Goal: Navigation & Orientation: Find specific page/section

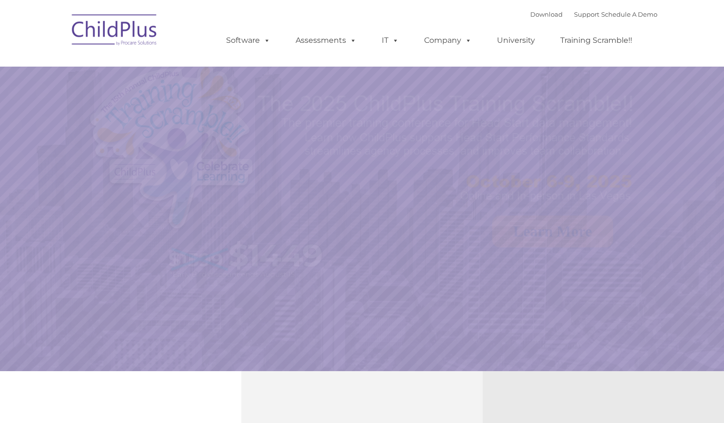
select select "MEDIUM"
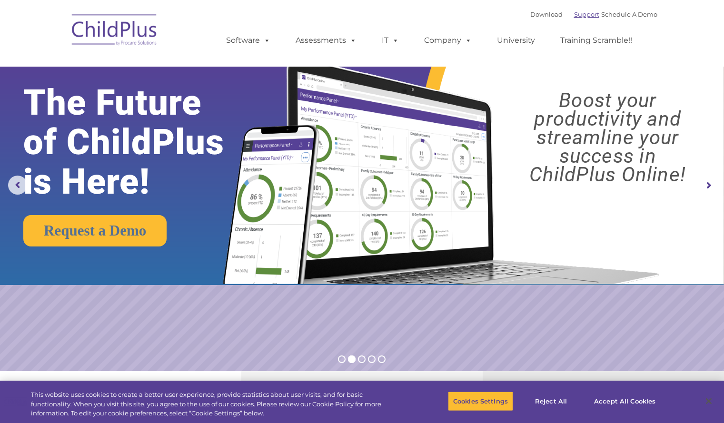
click at [574, 16] on link "Support" at bounding box center [586, 14] width 25 height 8
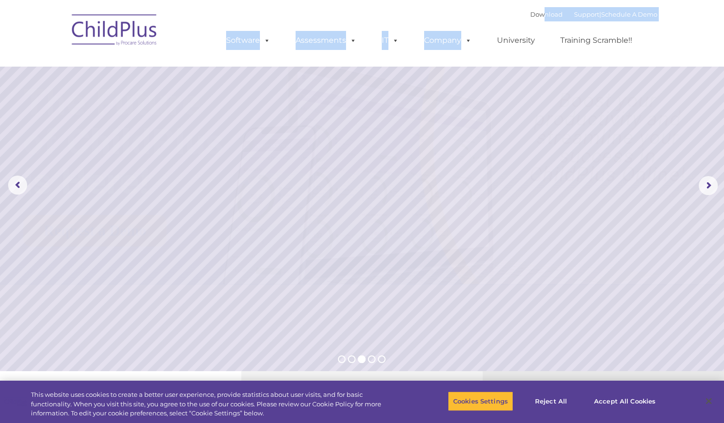
drag, startPoint x: 512, startPoint y: 21, endPoint x: 528, endPoint y: 19, distance: 16.4
click at [528, 19] on div "Download Support | Schedule A Demo  MENU MENU Software ChildPlus: The original…" at bounding box center [432, 33] width 450 height 52
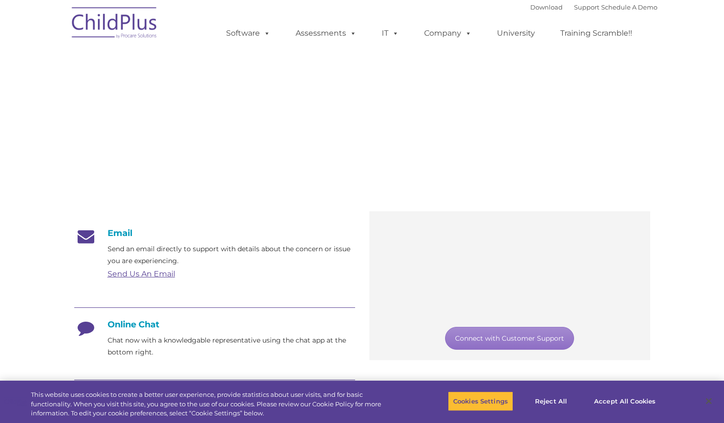
click at [526, 16] on ul "Software ChildPlus: The original and most widely-used Head Start data managemen…" at bounding box center [432, 33] width 450 height 38
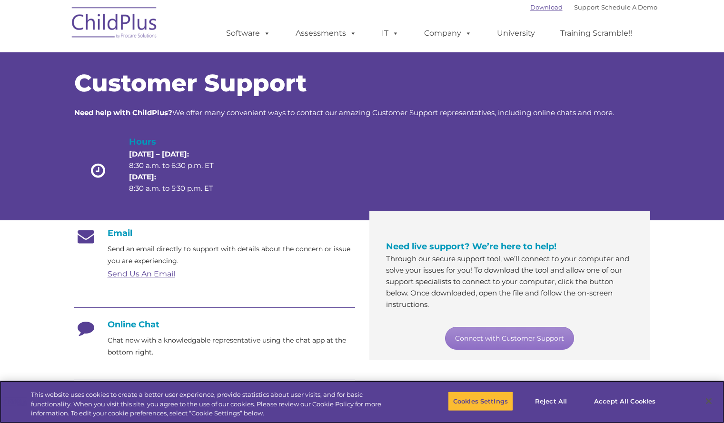
click at [530, 9] on link "Download" at bounding box center [546, 7] width 32 height 8
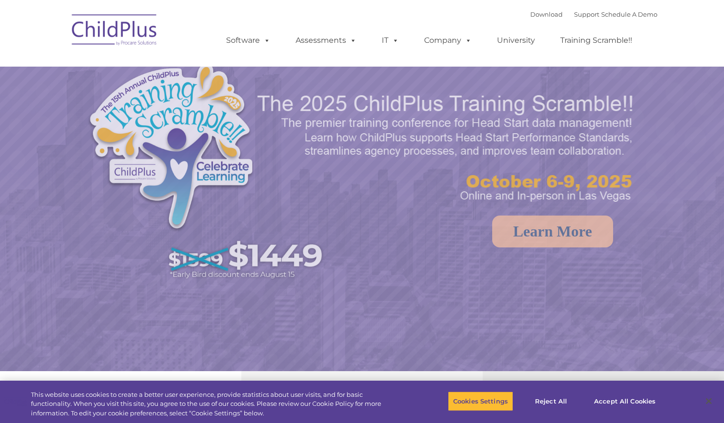
select select "MEDIUM"
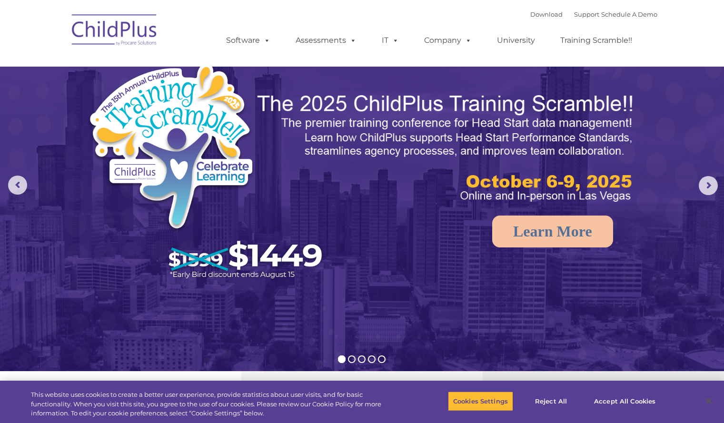
click at [531, 19] on div "Download Support | Schedule A Demo " at bounding box center [593, 14] width 127 height 14
click at [531, 16] on link "Download" at bounding box center [546, 14] width 32 height 8
click at [530, 10] on div "Download Support | Schedule A Demo " at bounding box center [593, 14] width 127 height 14
click at [530, 14] on link "Download" at bounding box center [546, 14] width 32 height 8
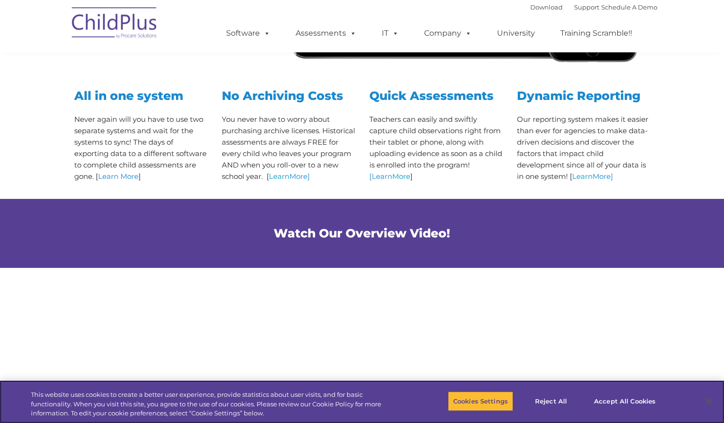
scroll to position [456, 0]
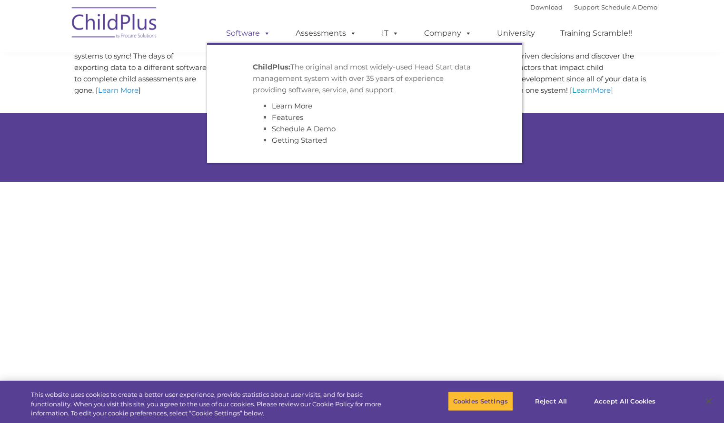
click at [247, 32] on link "Software" at bounding box center [248, 33] width 63 height 19
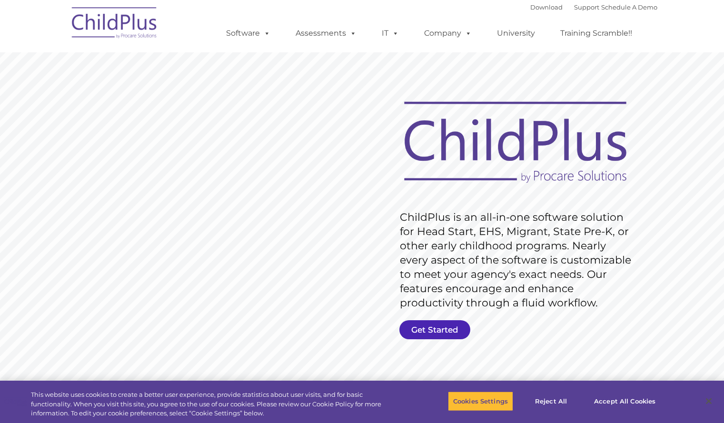
click at [430, 325] on link "Get Started" at bounding box center [434, 329] width 71 height 19
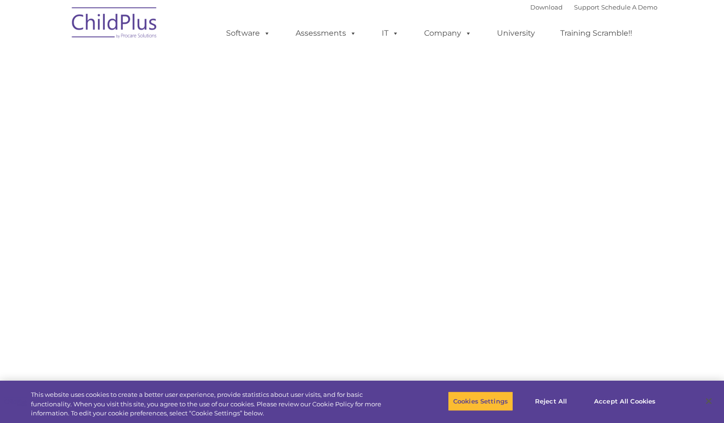
select select "MEDIUM"
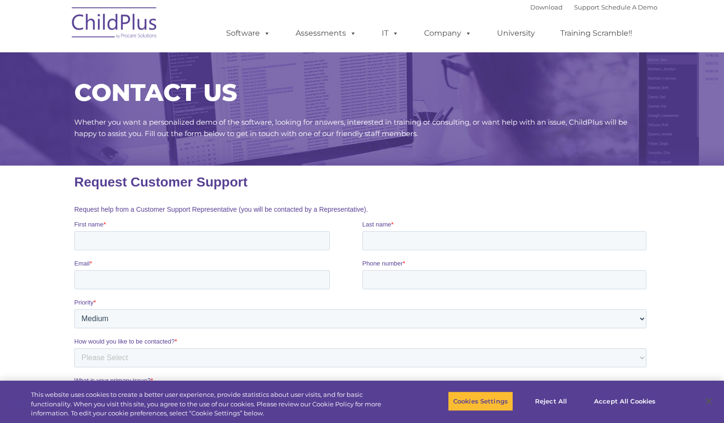
click at [548, 9] on font "Download Support | Schedule A Demo" at bounding box center [593, 7] width 127 height 8
click at [537, 7] on link "Download" at bounding box center [546, 7] width 32 height 8
